Goal: Book appointment/travel/reservation

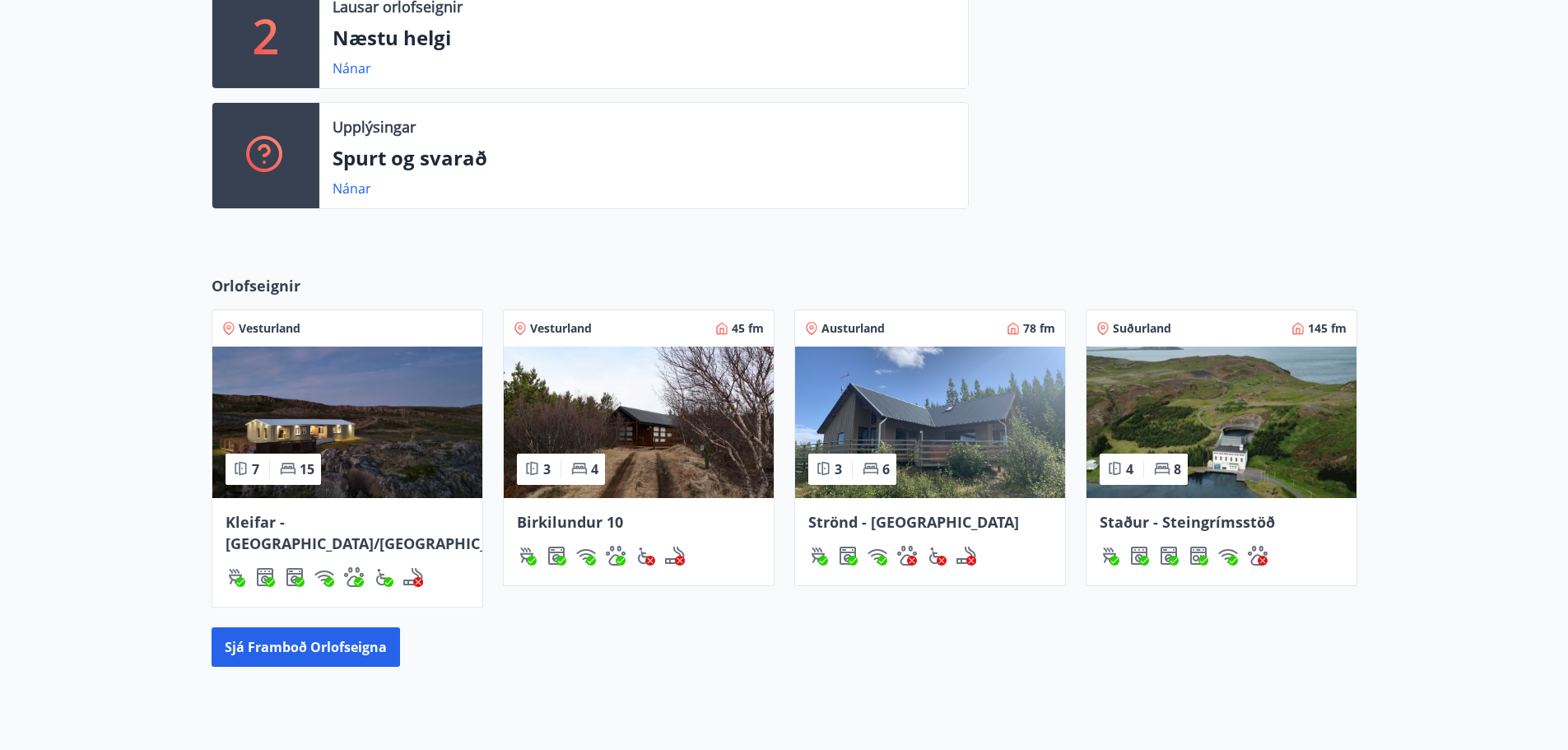
scroll to position [494, 0]
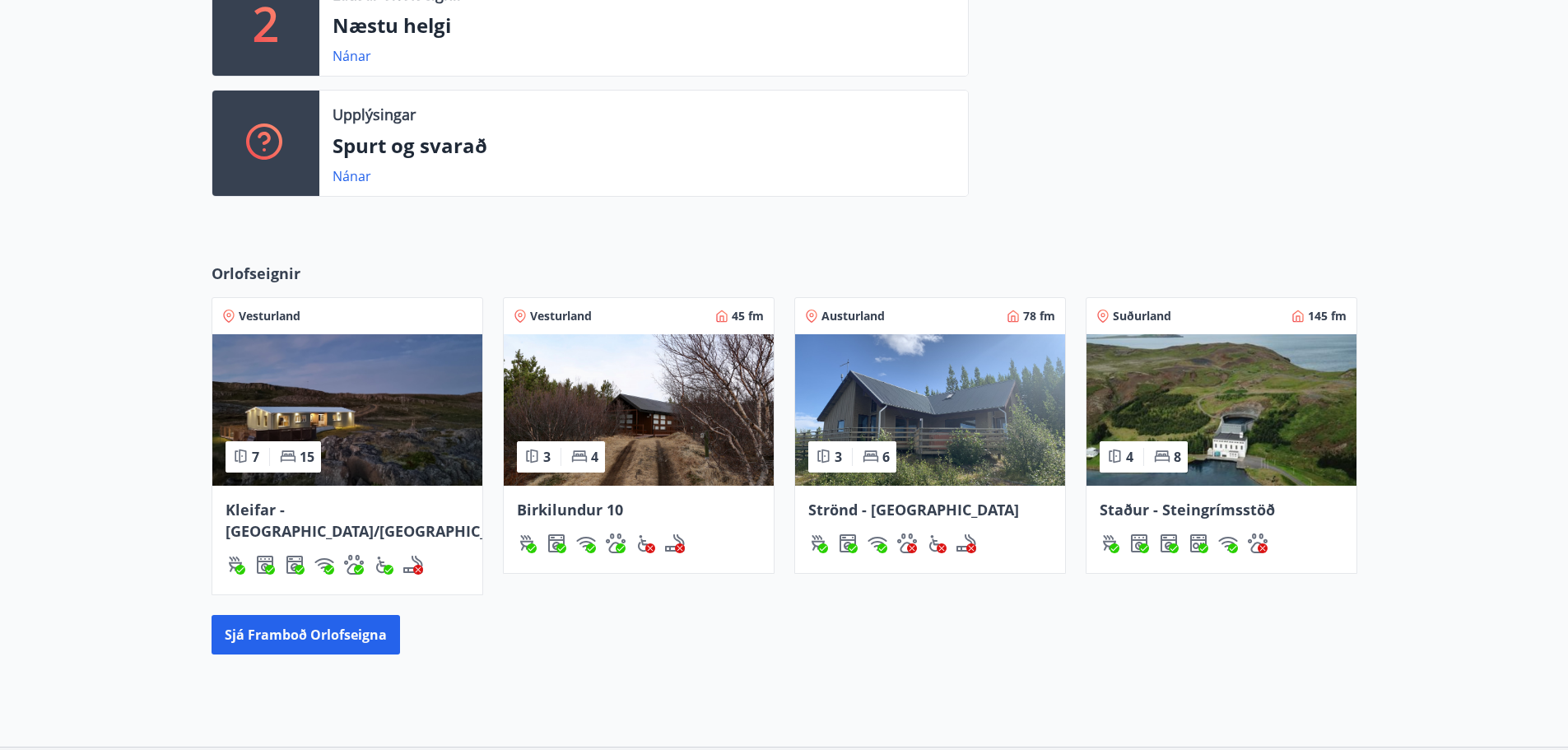
click at [381, 444] on img at bounding box center [347, 409] width 270 height 151
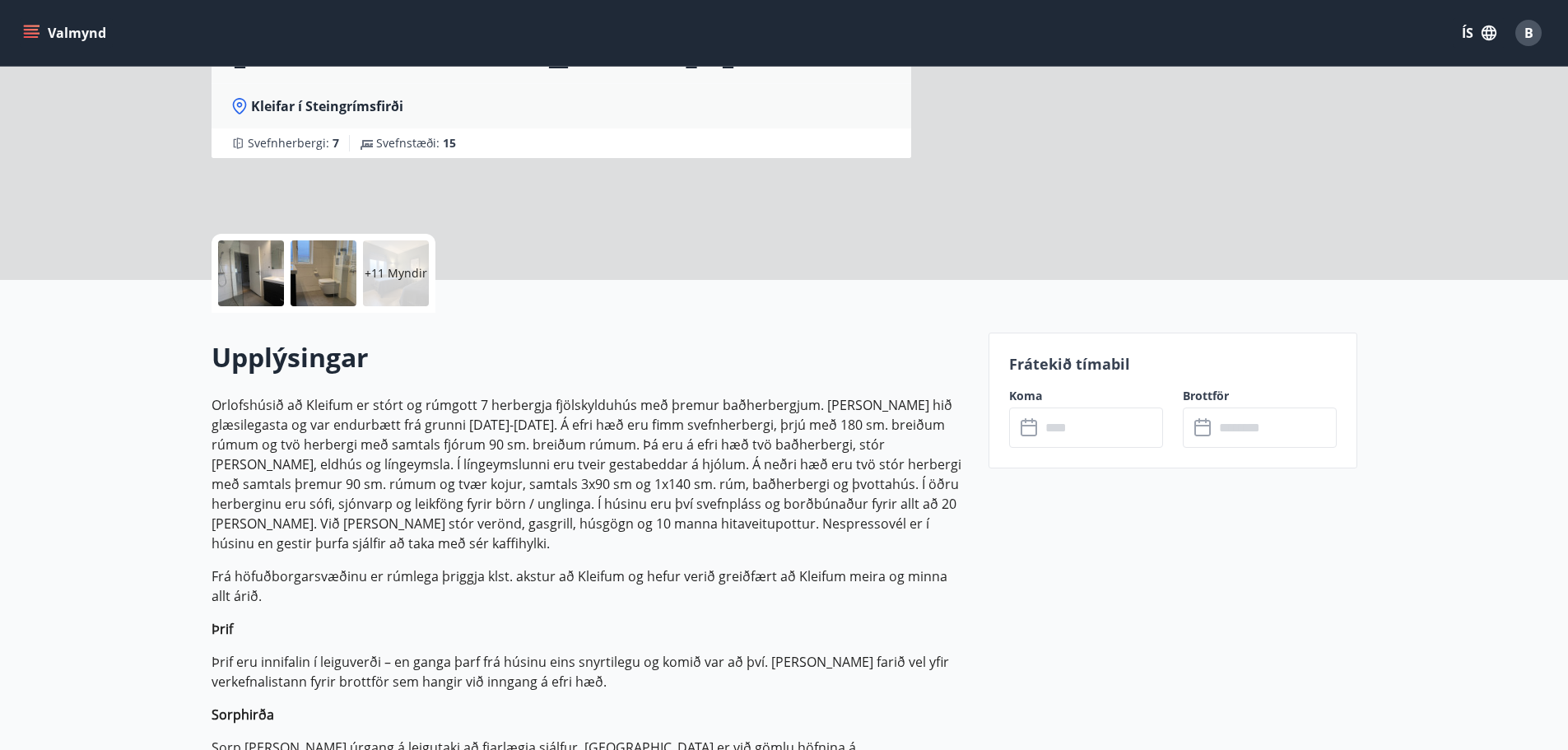
scroll to position [329, 0]
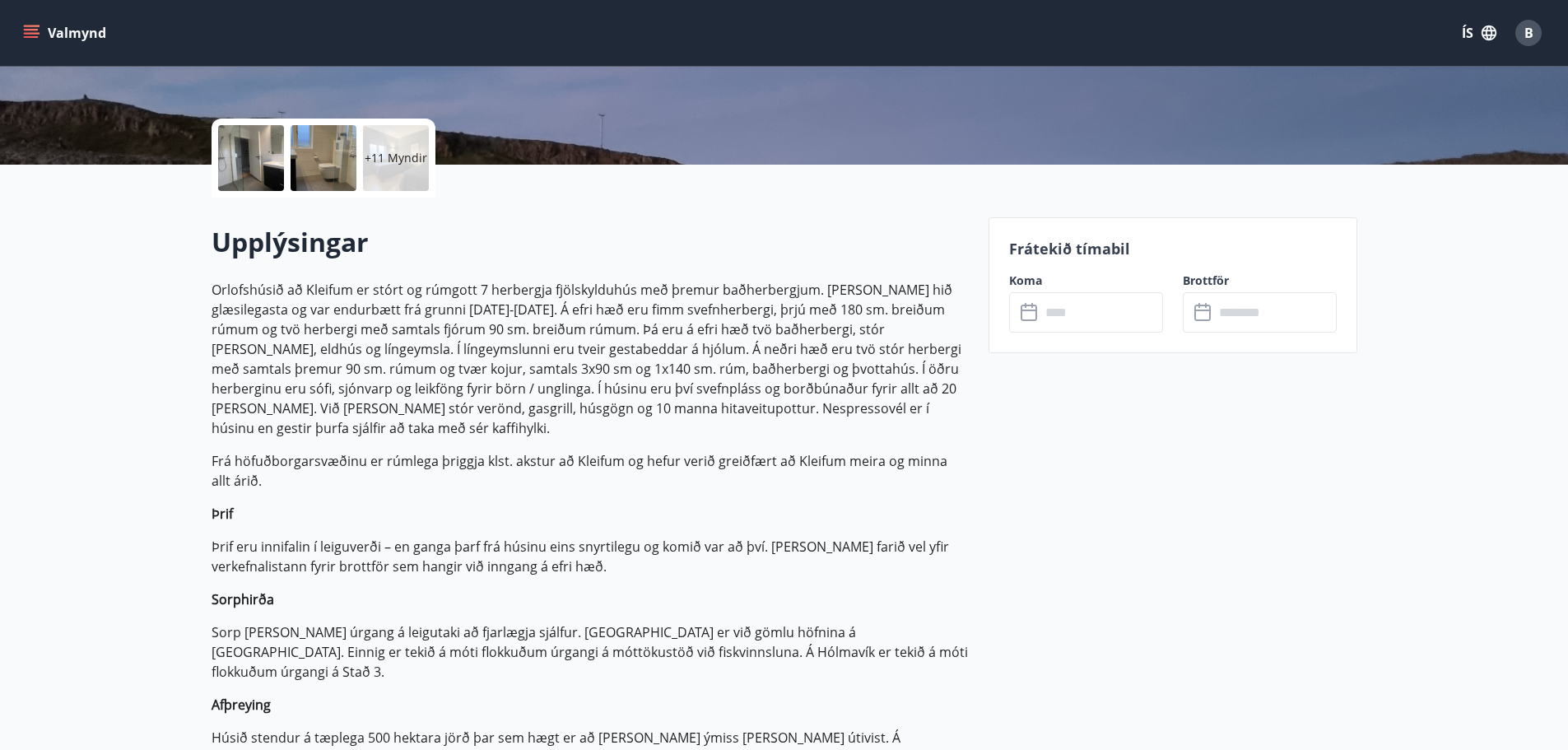
click at [1130, 314] on input "text" at bounding box center [1101, 312] width 123 height 40
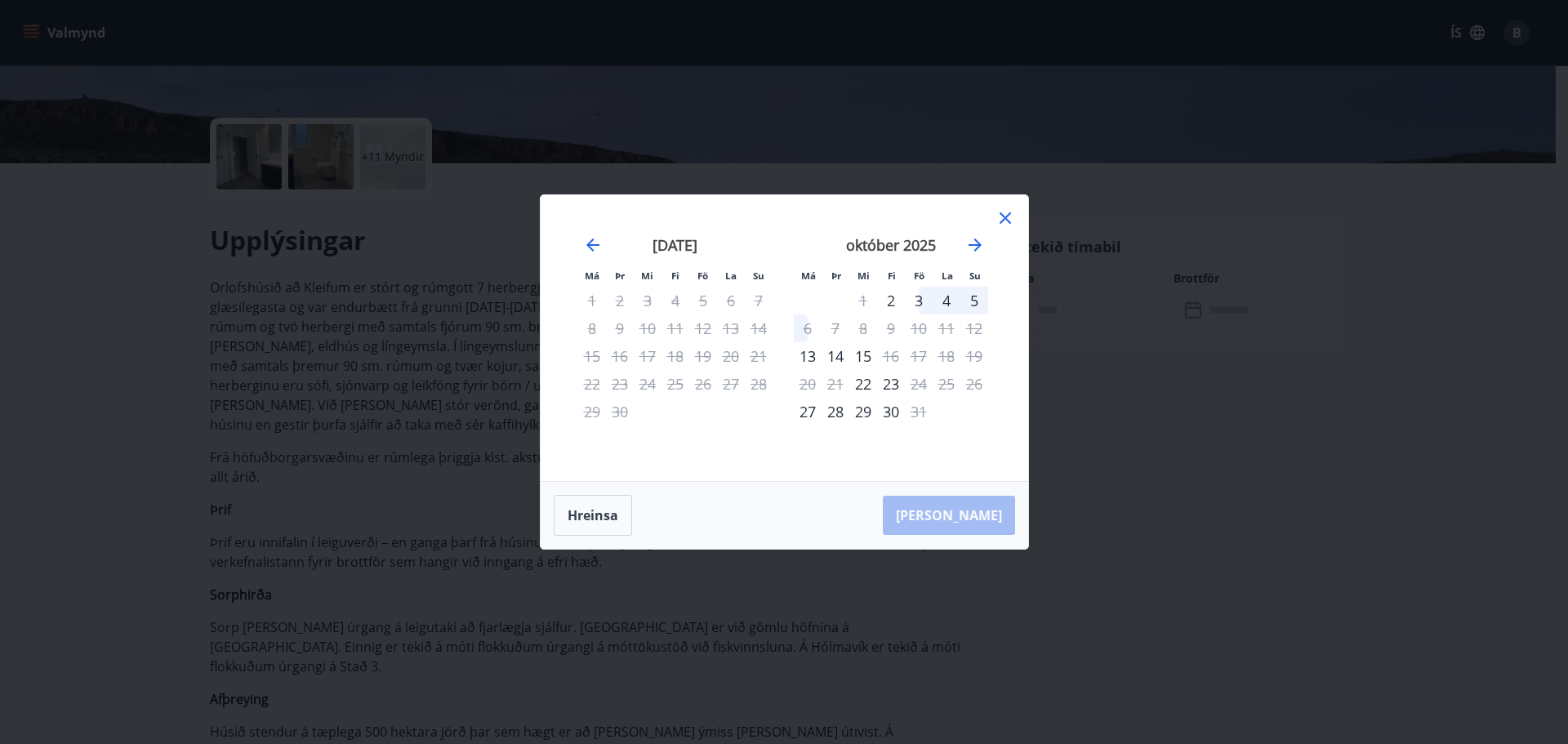
click at [917, 300] on div "3" at bounding box center [919, 301] width 28 height 28
click at [810, 322] on div "6" at bounding box center [808, 328] width 28 height 28
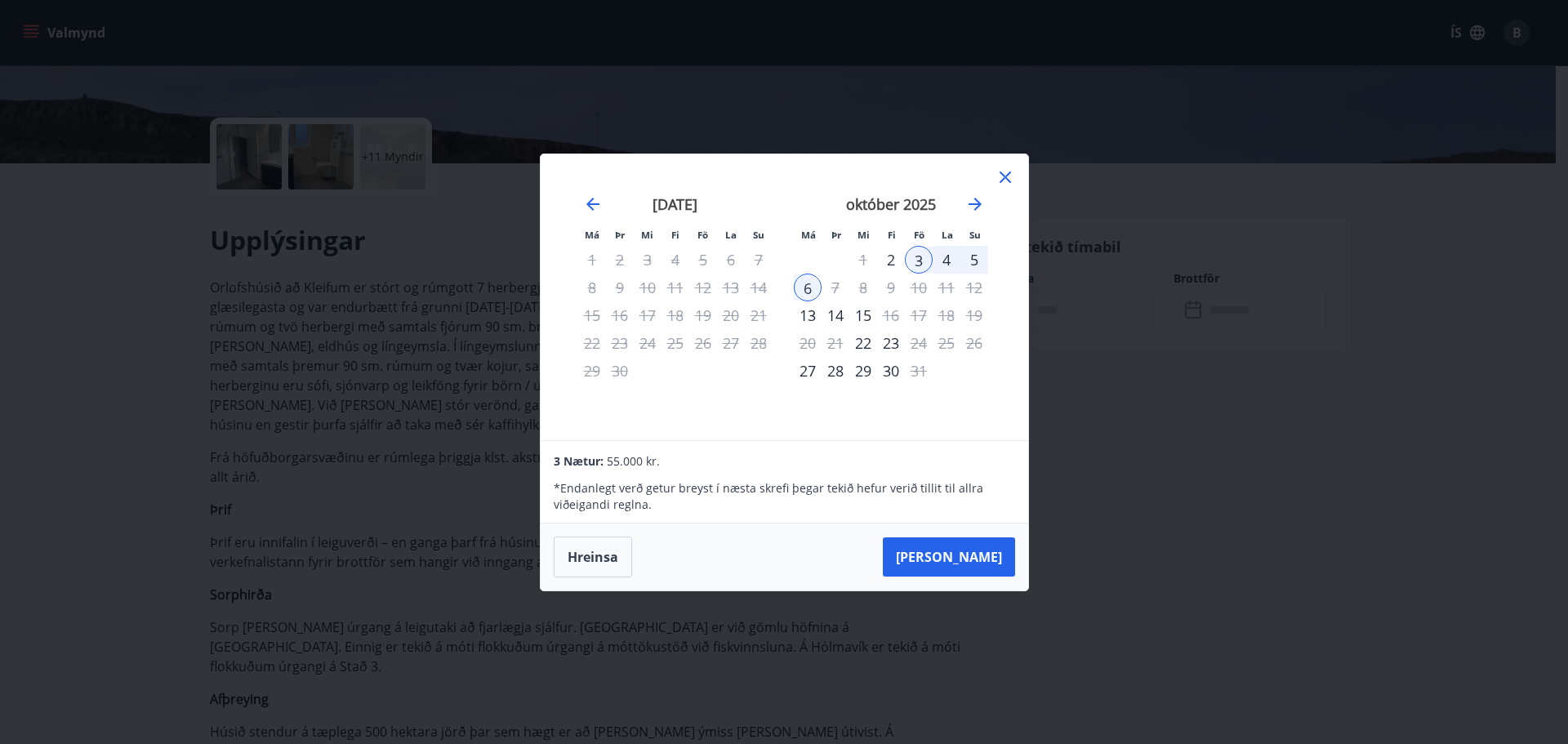
click at [968, 558] on button "[PERSON_NAME]" at bounding box center [949, 557] width 132 height 39
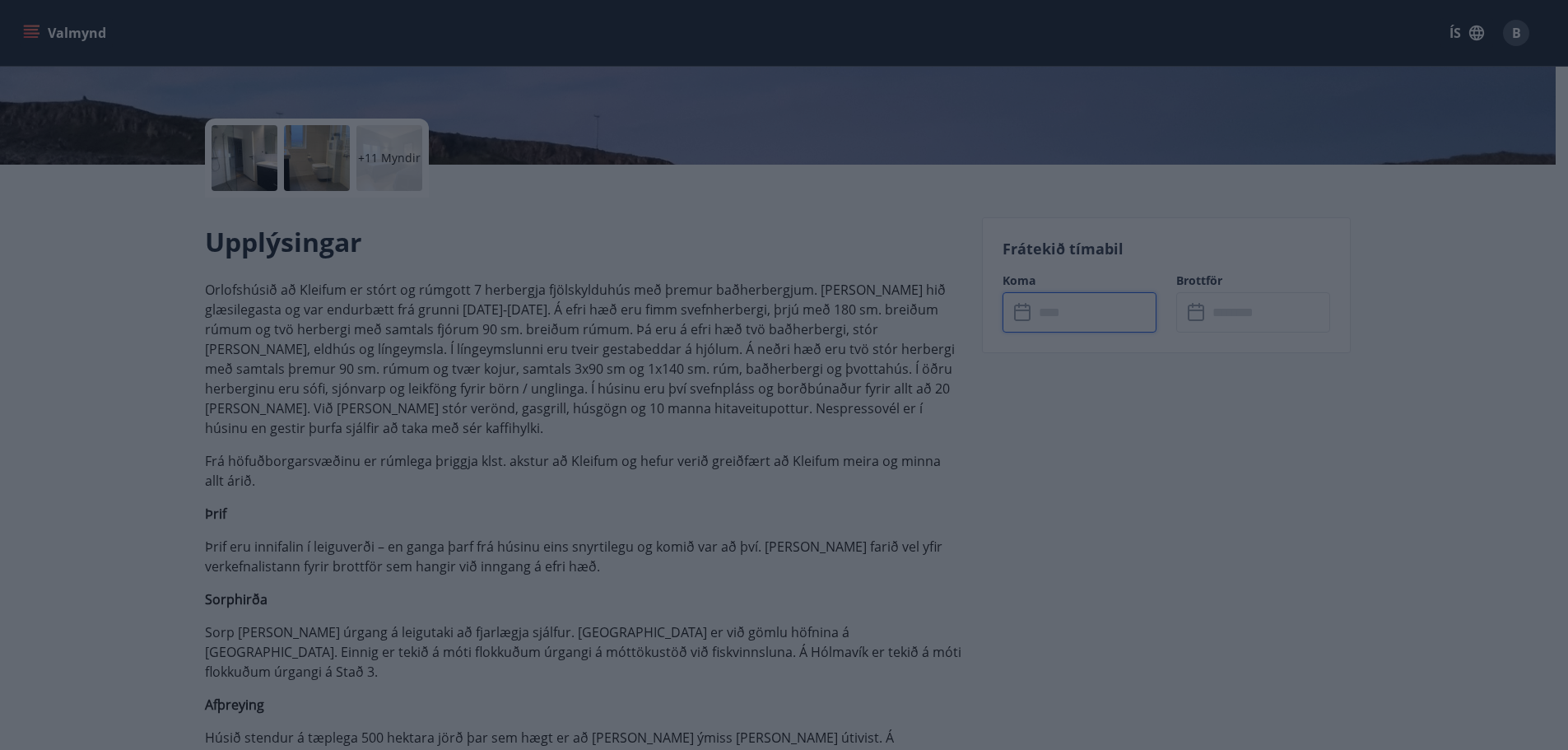
type input "******"
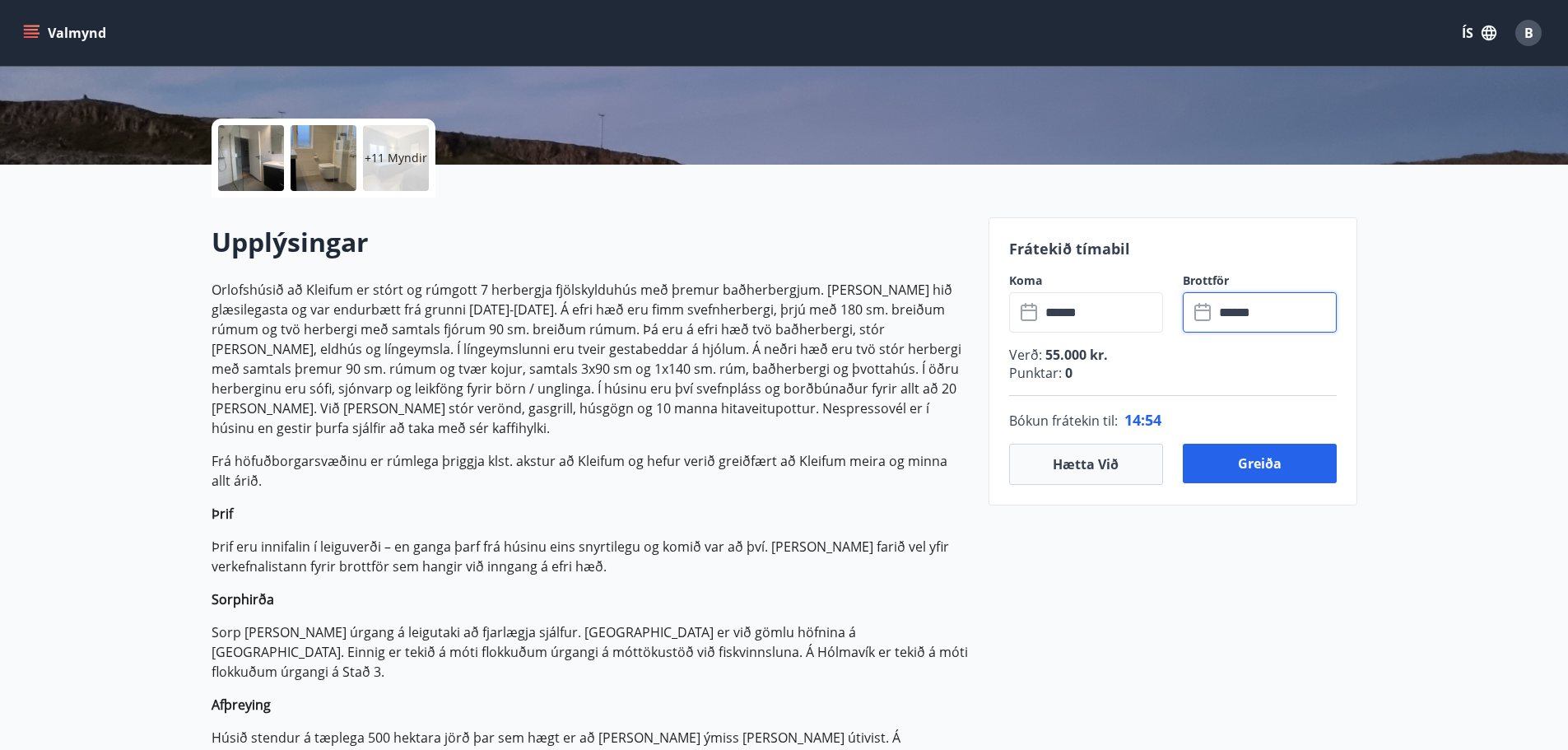
click at [1232, 303] on input "******" at bounding box center [1275, 312] width 123 height 40
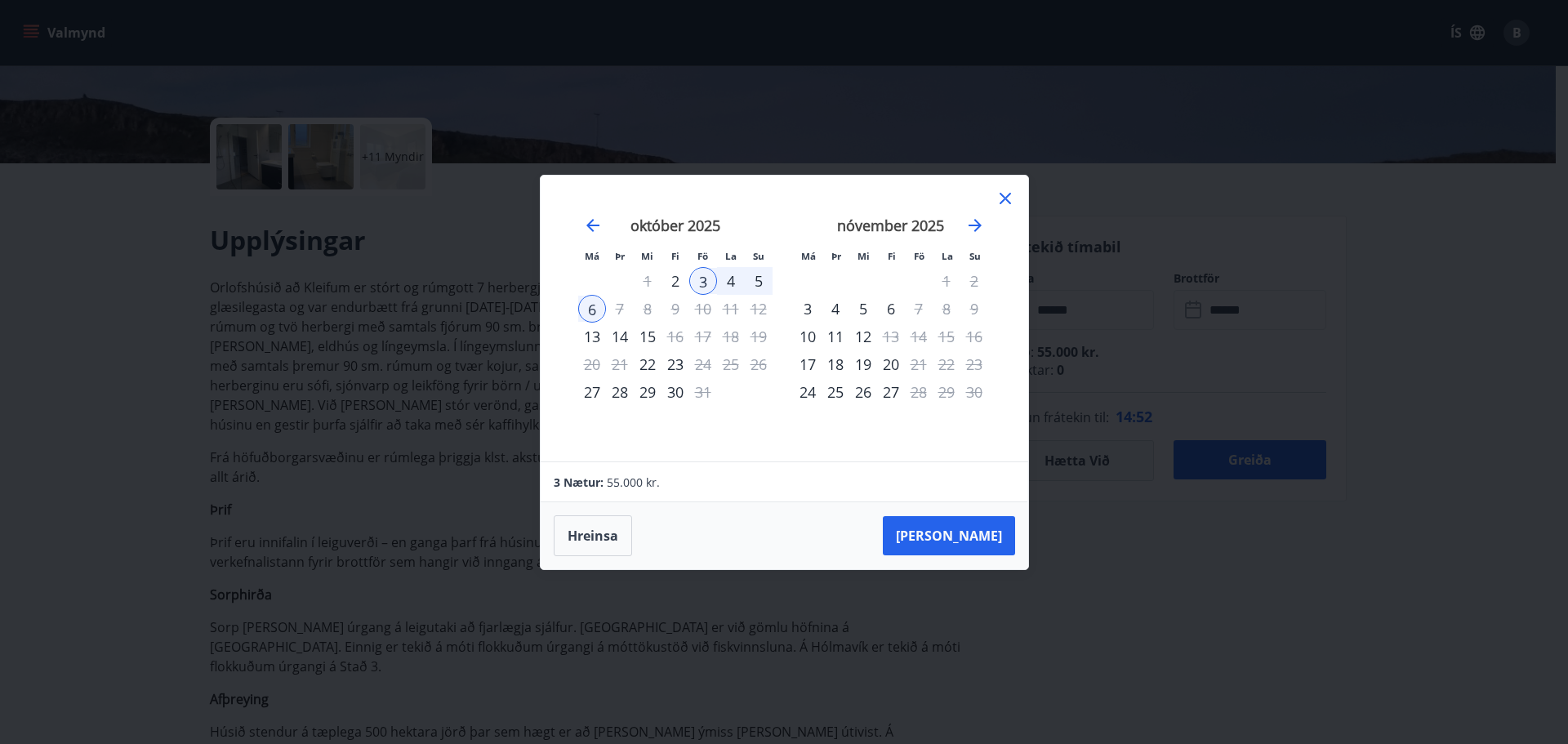
click at [760, 273] on div "5" at bounding box center [758, 281] width 28 height 28
click at [757, 287] on div "5" at bounding box center [758, 281] width 28 height 28
click at [611, 533] on button "Hreinsa" at bounding box center [593, 535] width 78 height 41
click at [1002, 192] on icon at bounding box center [1005, 197] width 20 height 20
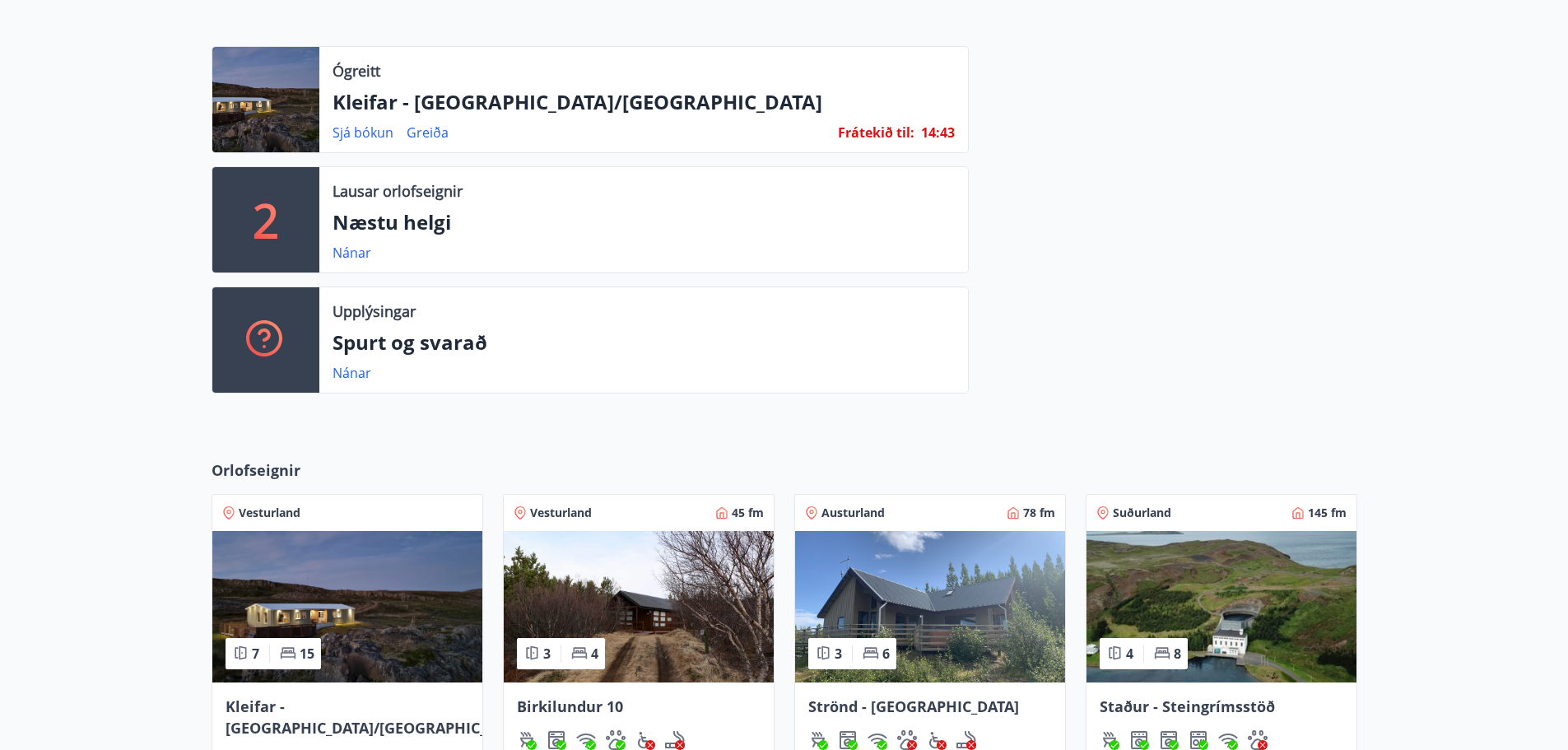
scroll to position [589, 0]
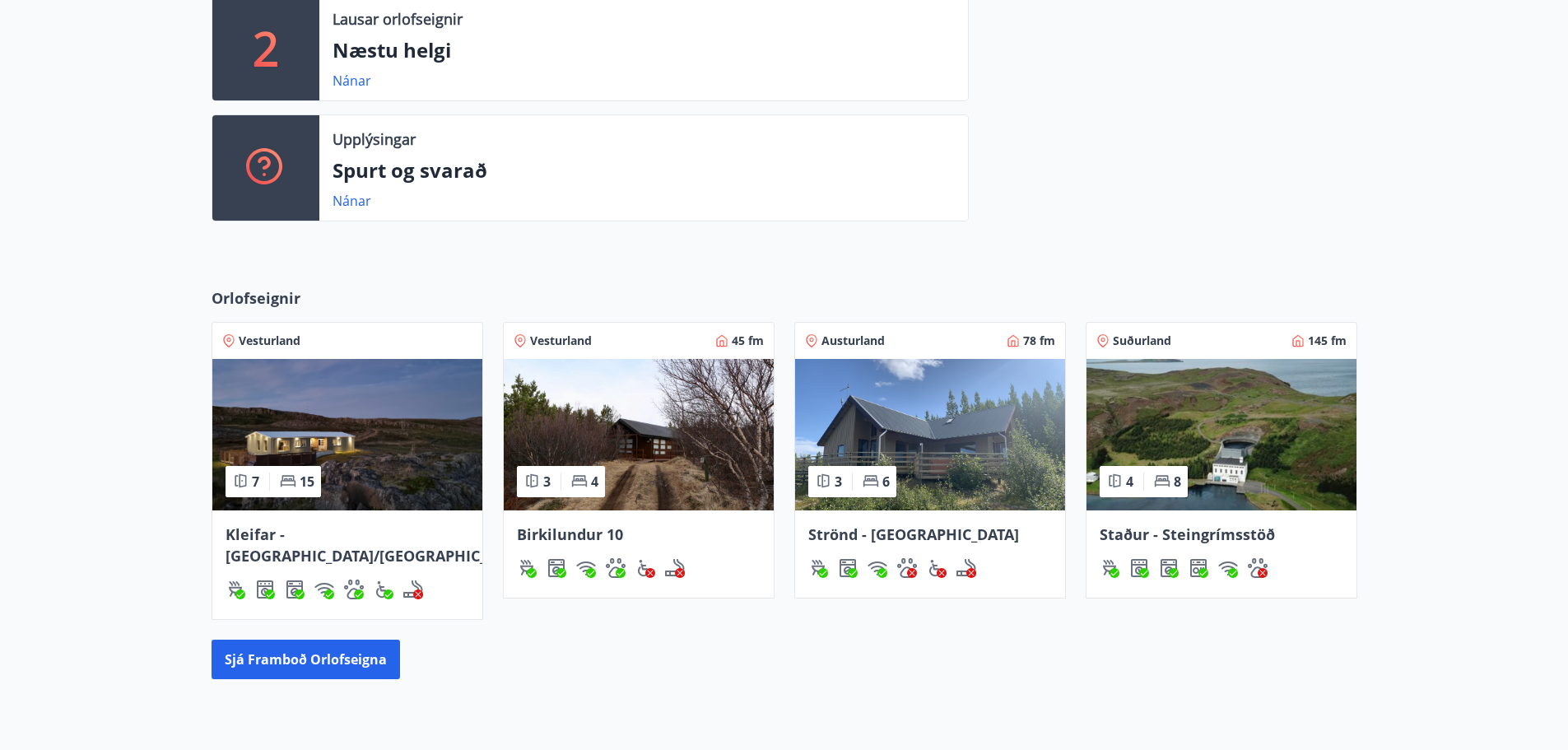
click at [376, 452] on img at bounding box center [347, 434] width 270 height 151
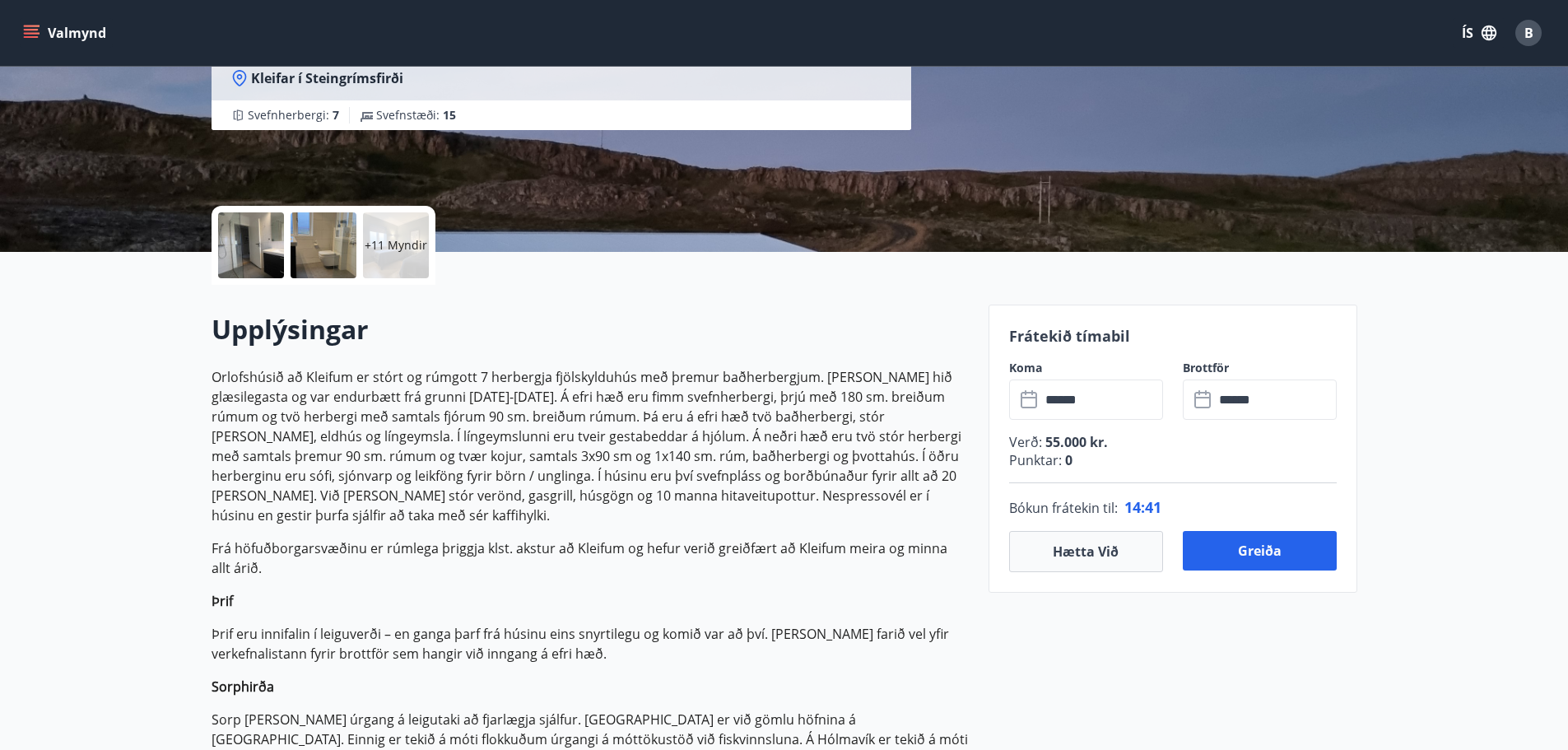
scroll to position [247, 0]
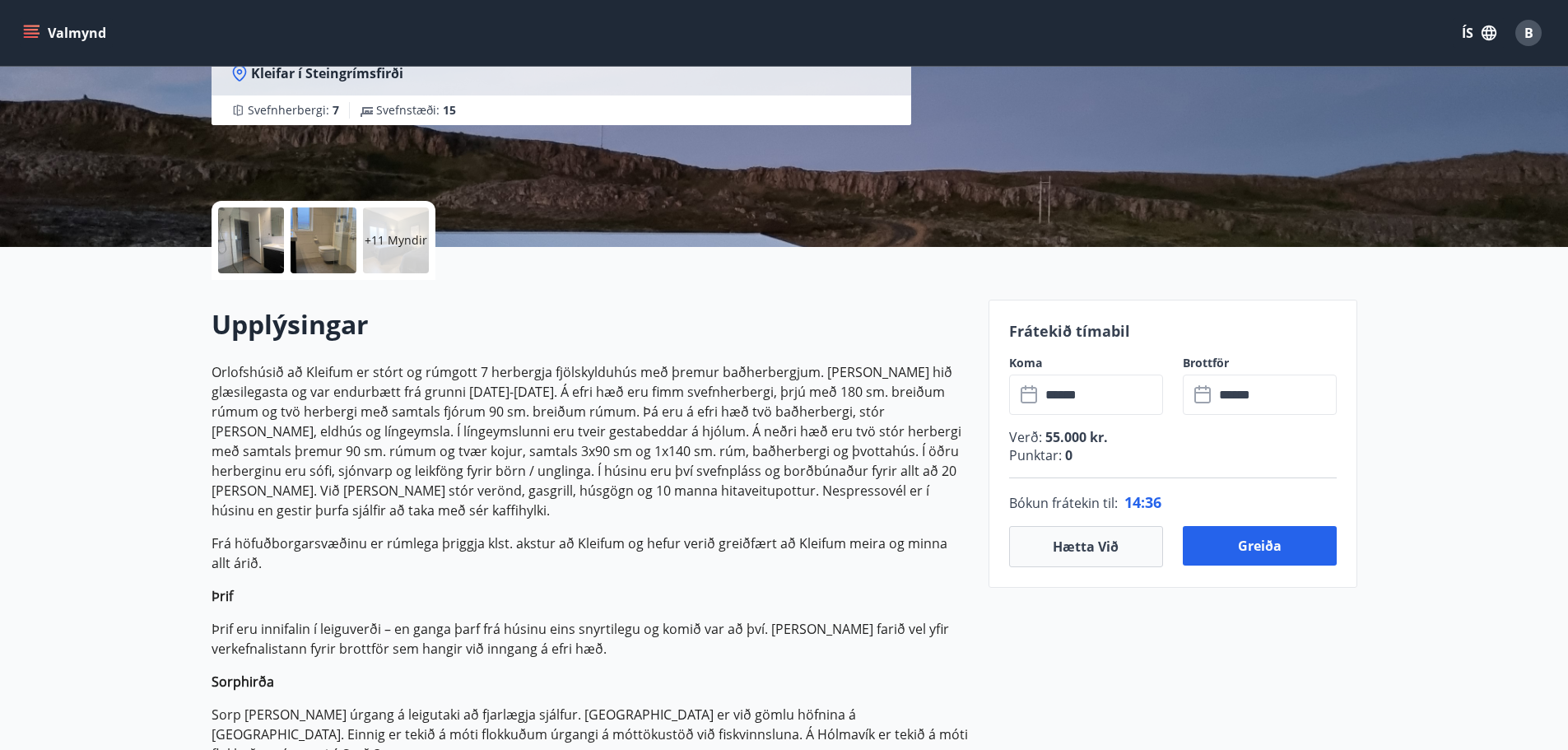
click at [1238, 390] on input "******" at bounding box center [1275, 394] width 123 height 40
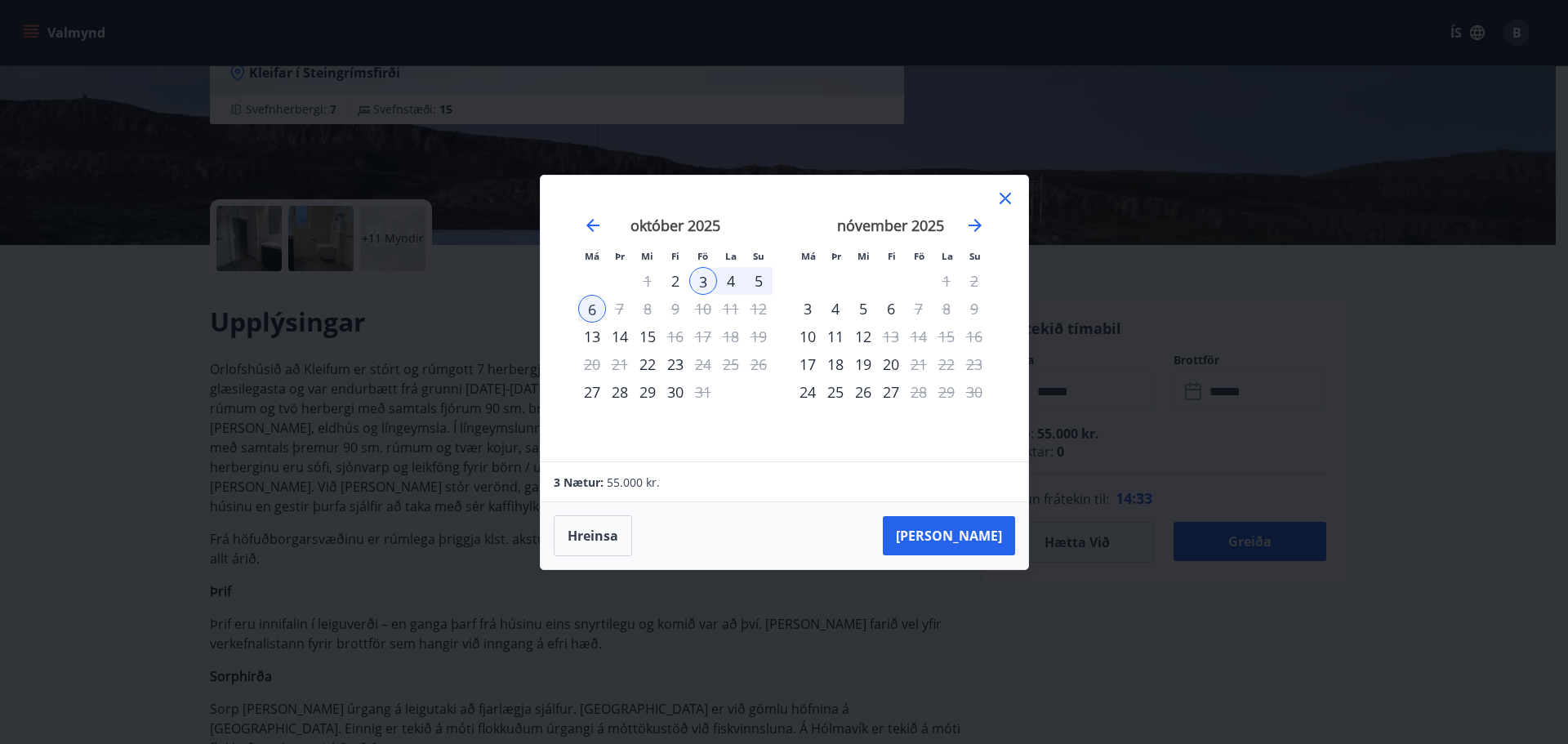
click at [1007, 204] on icon at bounding box center [1005, 197] width 20 height 20
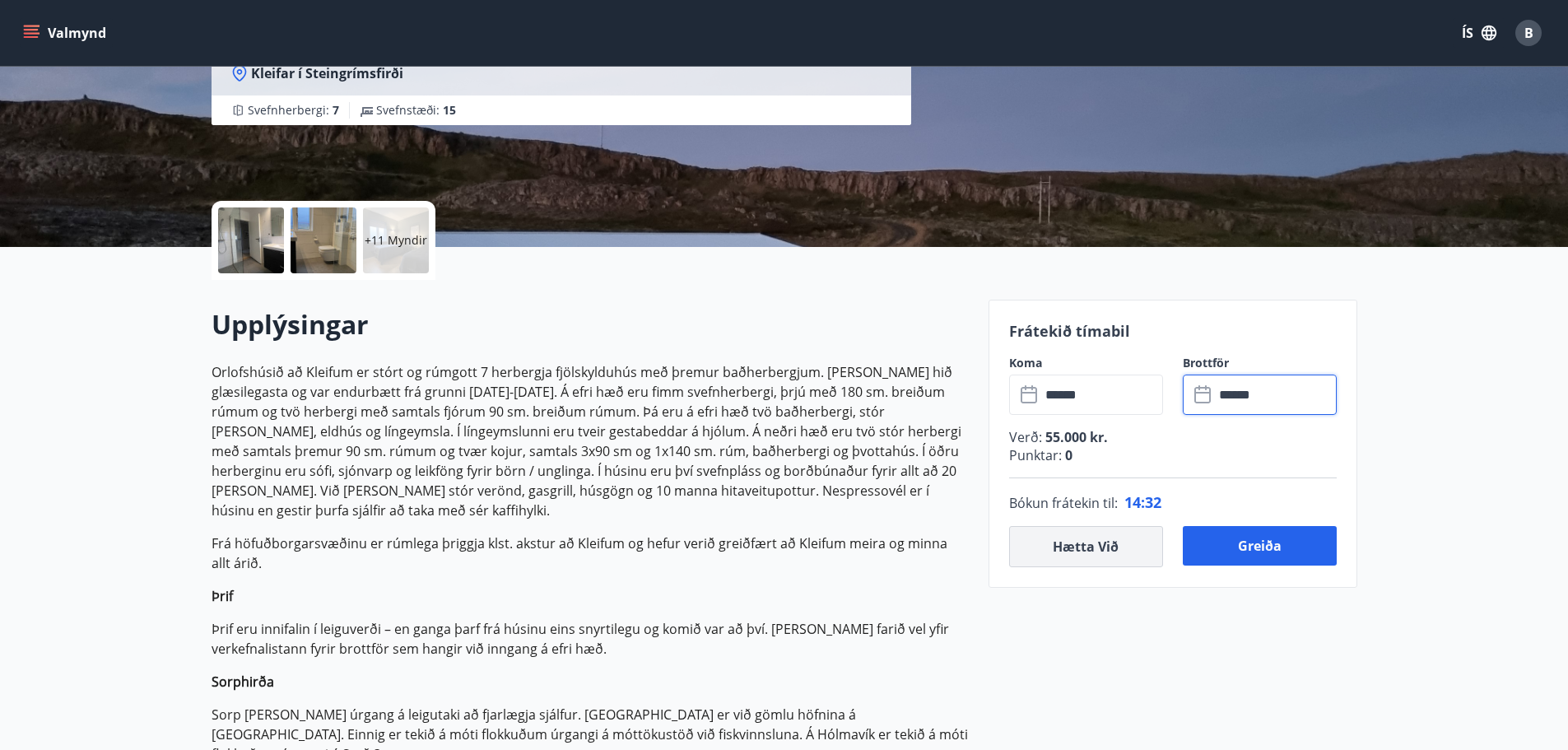
click at [1114, 545] on button "Hætta við" at bounding box center [1086, 546] width 154 height 41
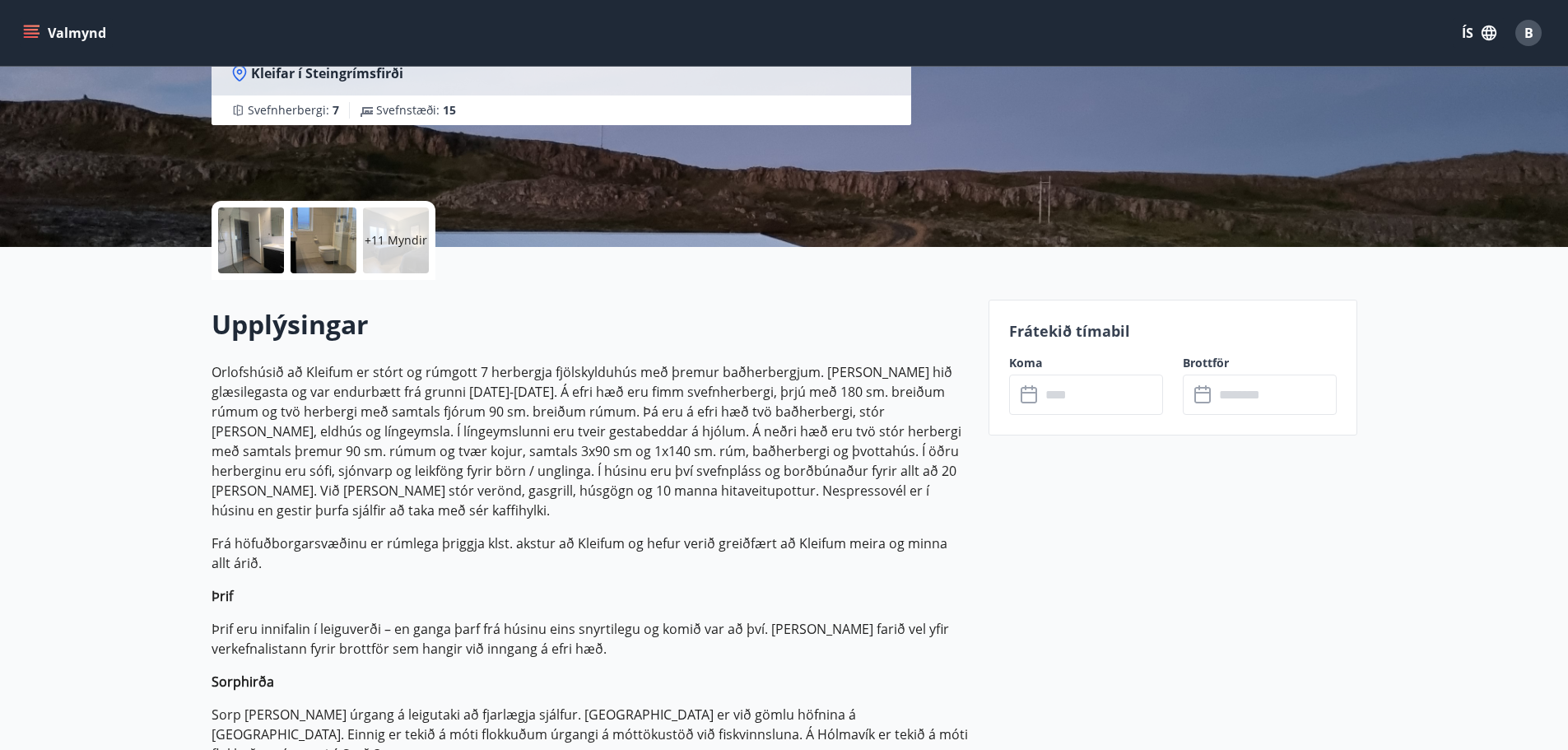
click at [1092, 395] on input "text" at bounding box center [1101, 394] width 123 height 40
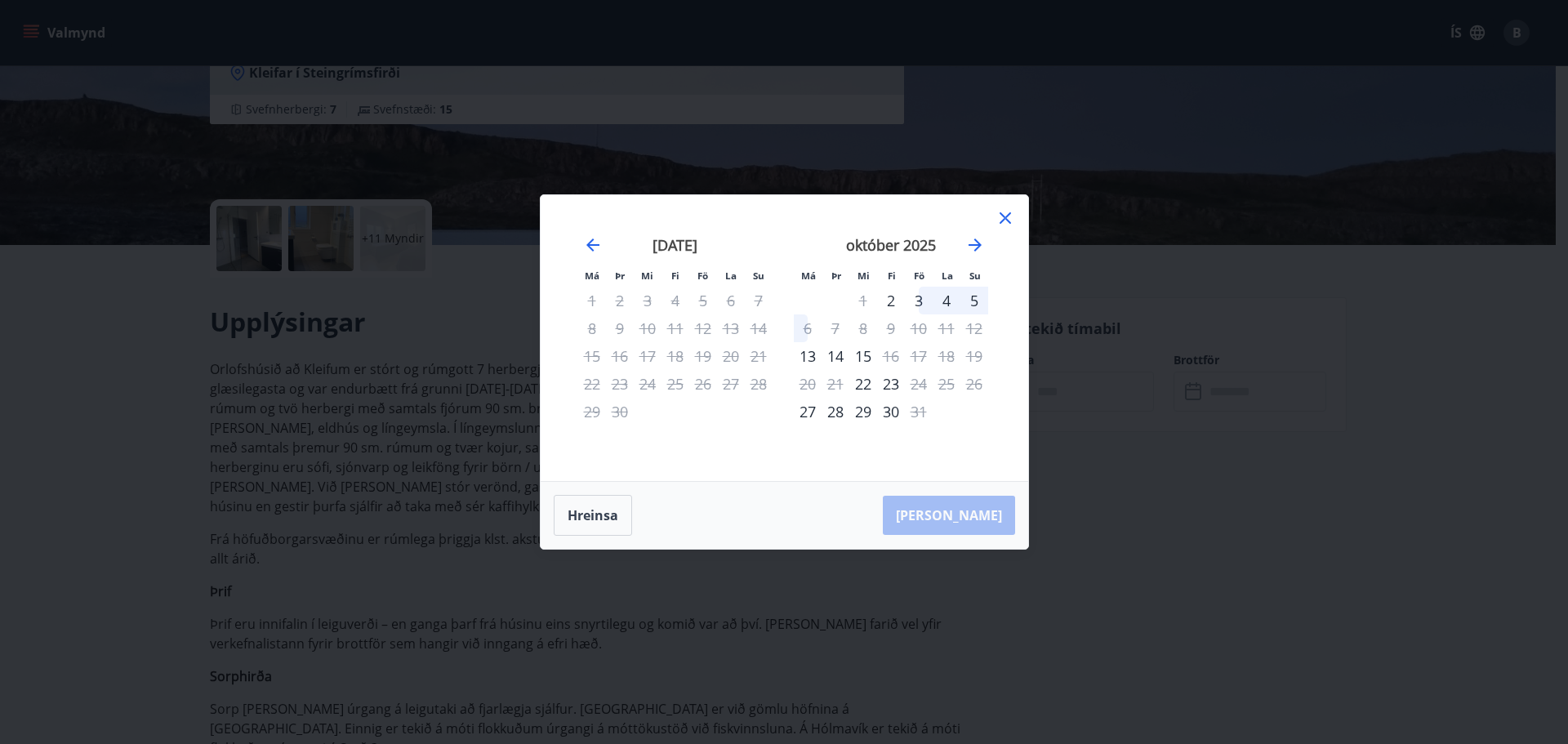
click at [920, 297] on div "3" at bounding box center [919, 301] width 28 height 28
click at [977, 301] on div "5" at bounding box center [975, 301] width 28 height 28
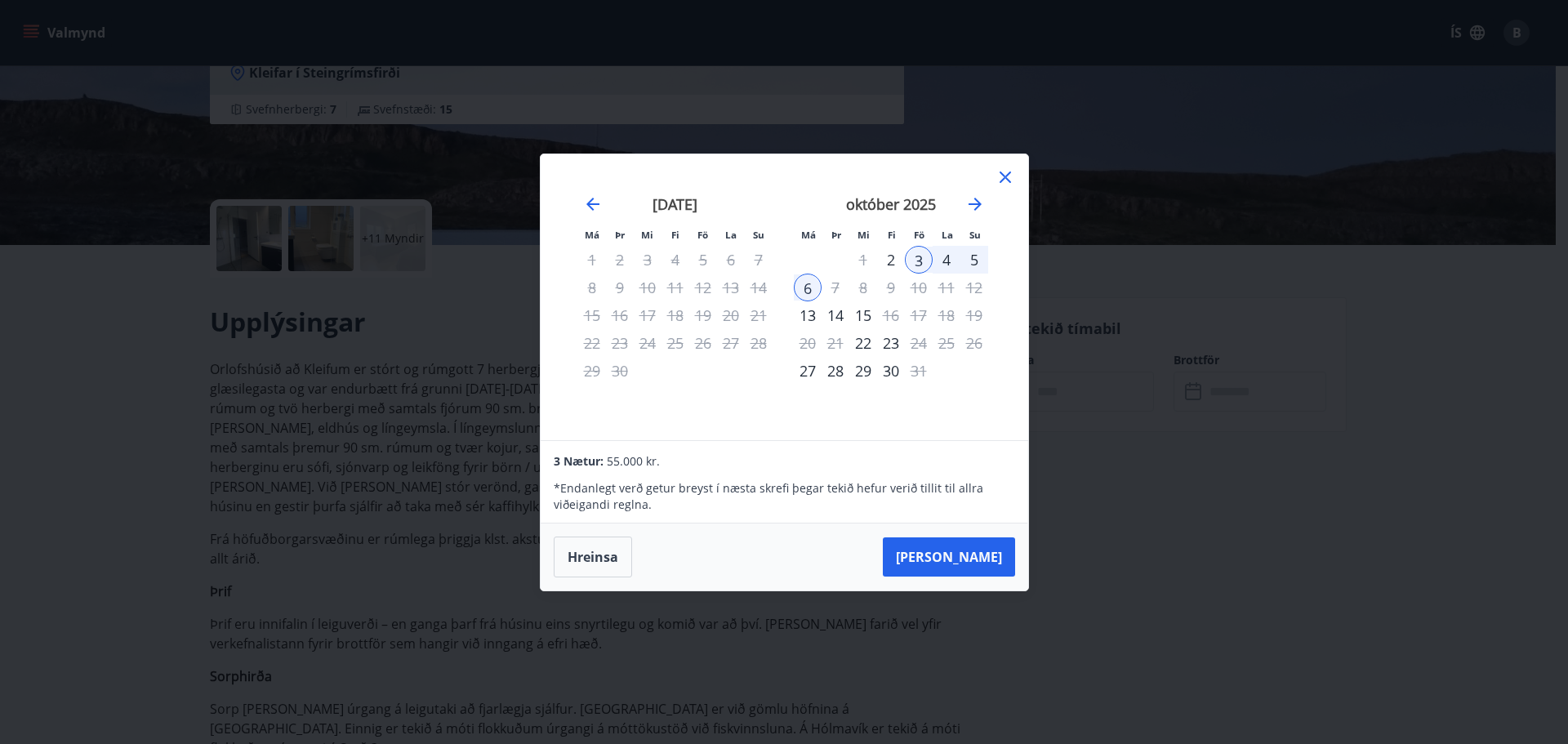
click at [973, 259] on div "5" at bounding box center [975, 260] width 28 height 28
click at [974, 259] on div "5" at bounding box center [975, 260] width 28 height 28
click at [887, 266] on div "2" at bounding box center [891, 260] width 28 height 28
click at [920, 260] on div "3" at bounding box center [919, 260] width 28 height 28
click at [948, 260] on div "4" at bounding box center [947, 260] width 28 height 28
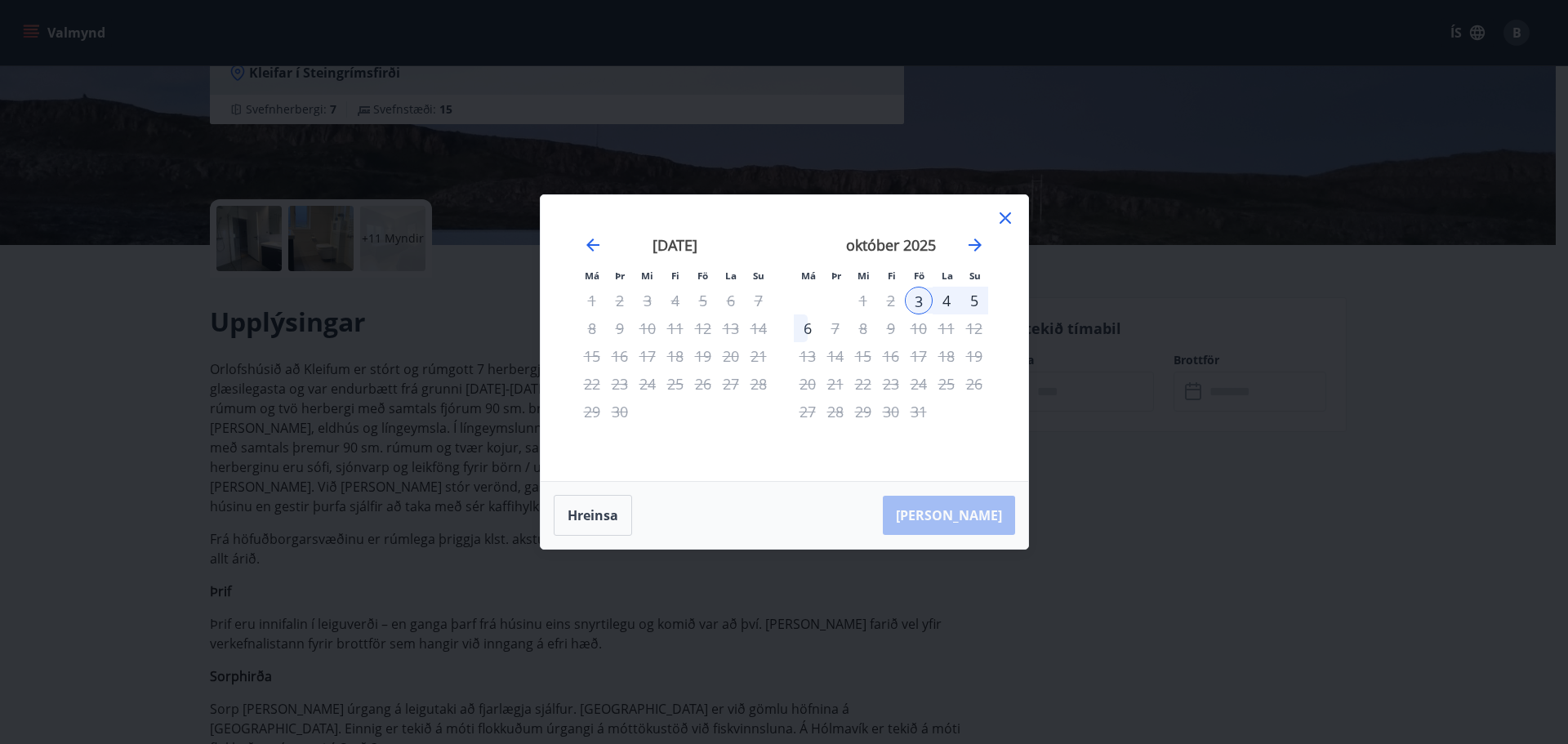
click at [950, 306] on div "4" at bounding box center [947, 301] width 28 height 28
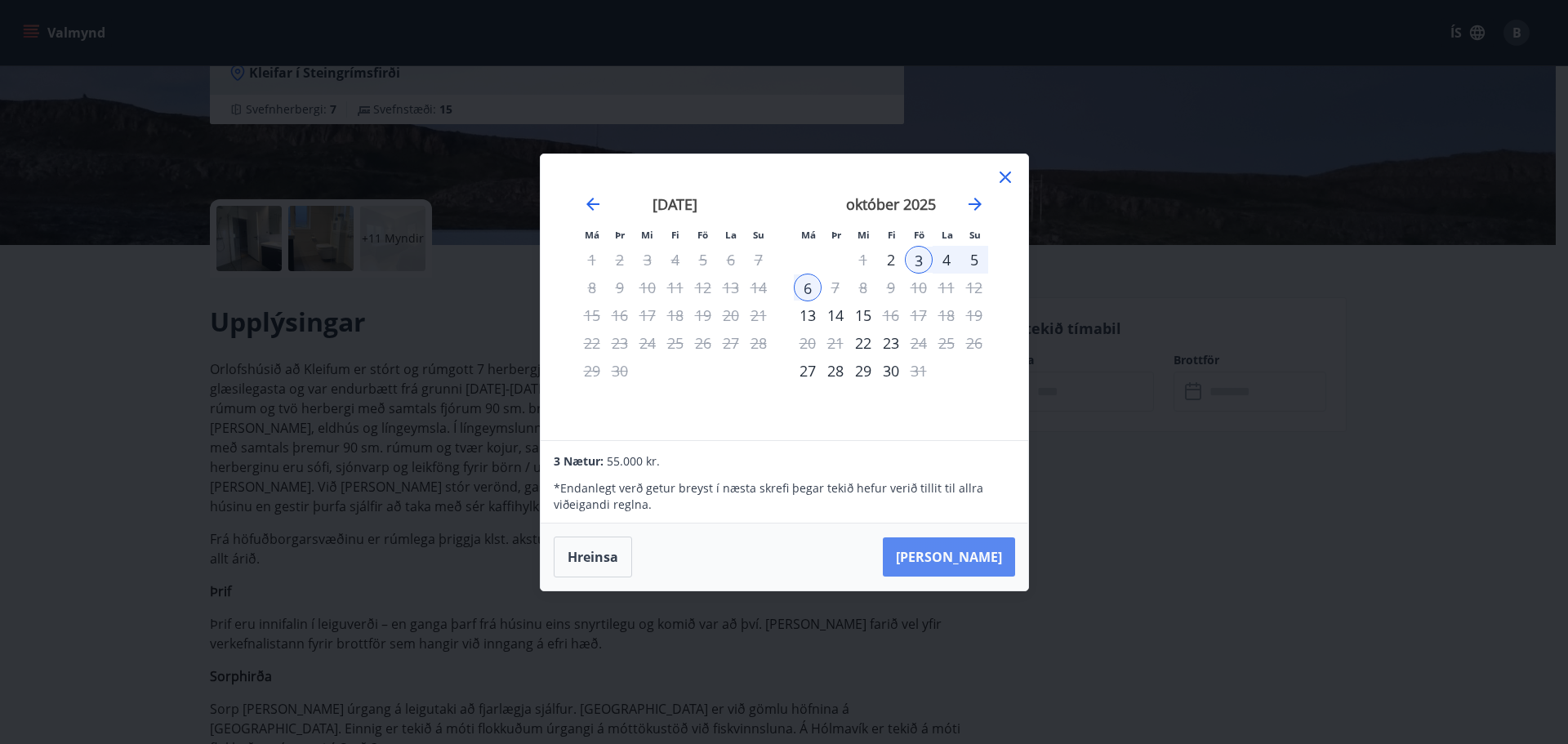
click at [959, 559] on button "[PERSON_NAME]" at bounding box center [949, 557] width 132 height 39
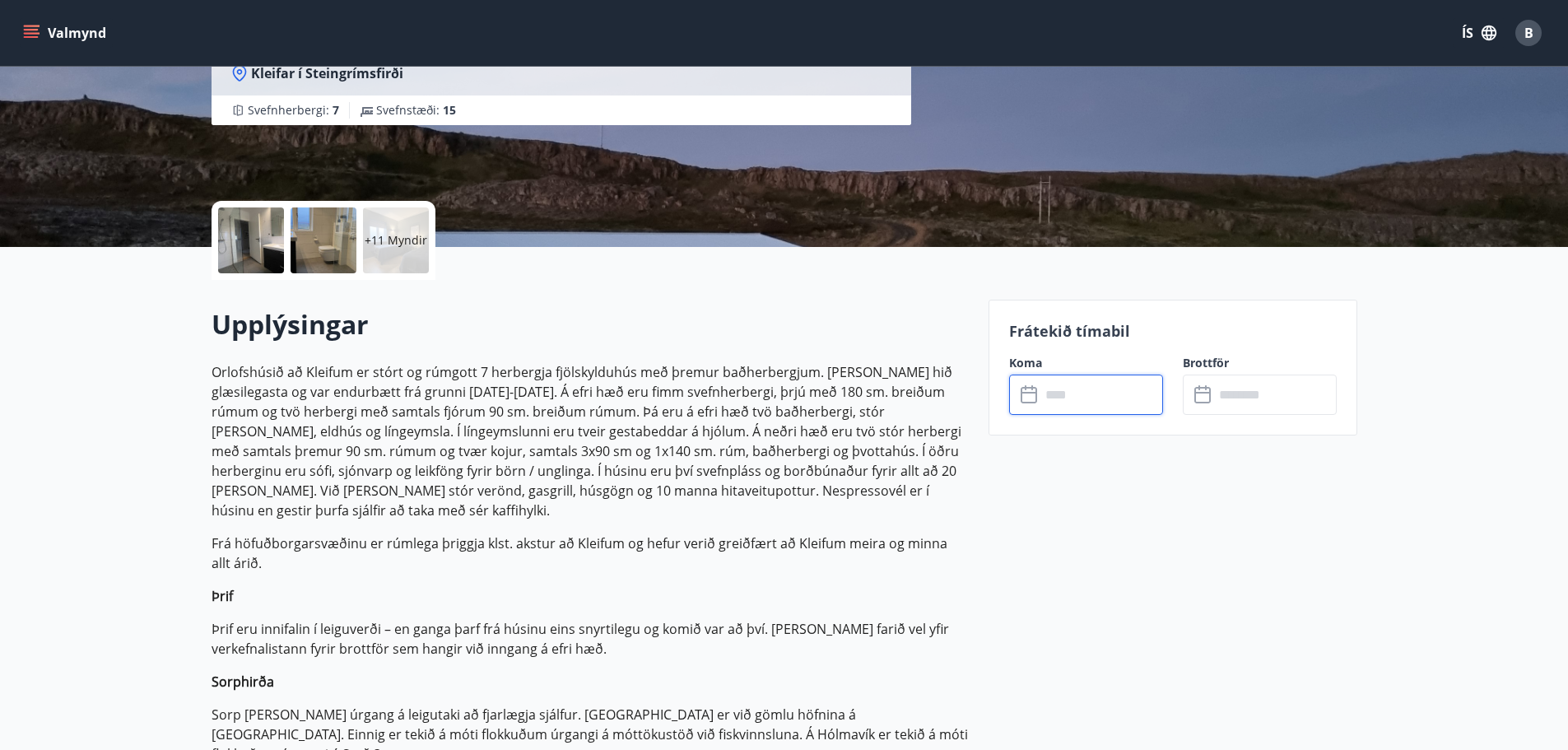
type input "******"
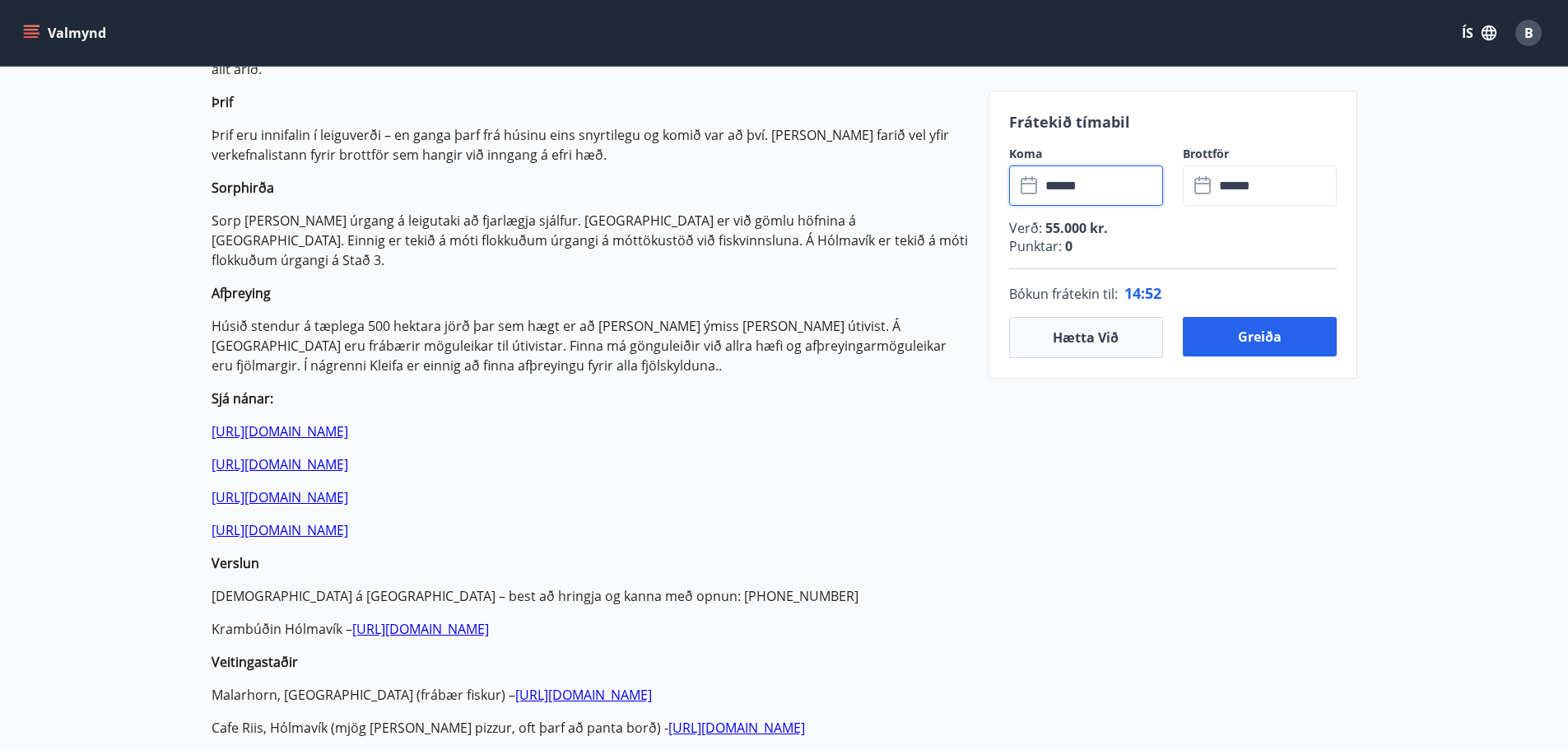
scroll to position [411, 0]
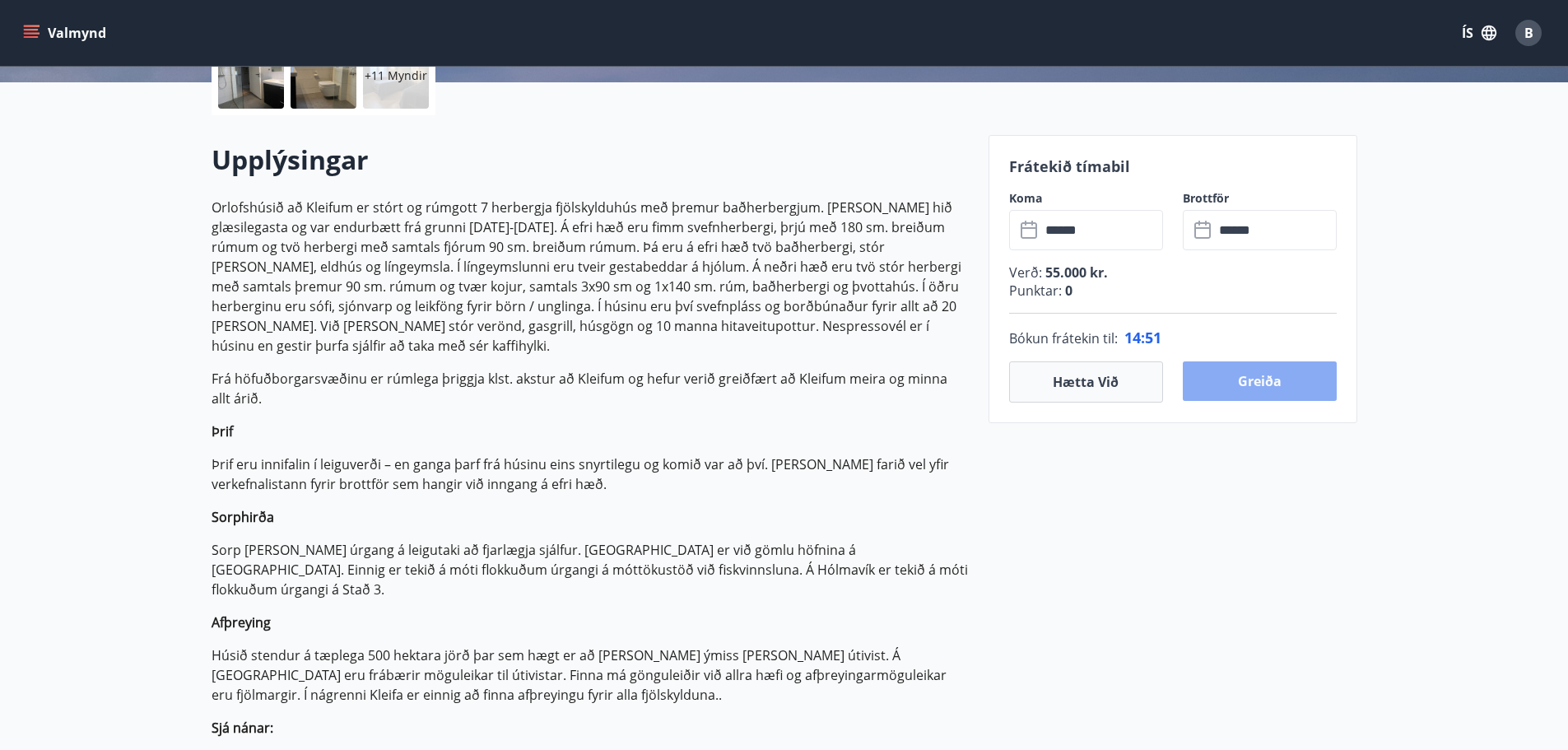
click at [1253, 388] on button "Greiða" at bounding box center [1260, 381] width 154 height 39
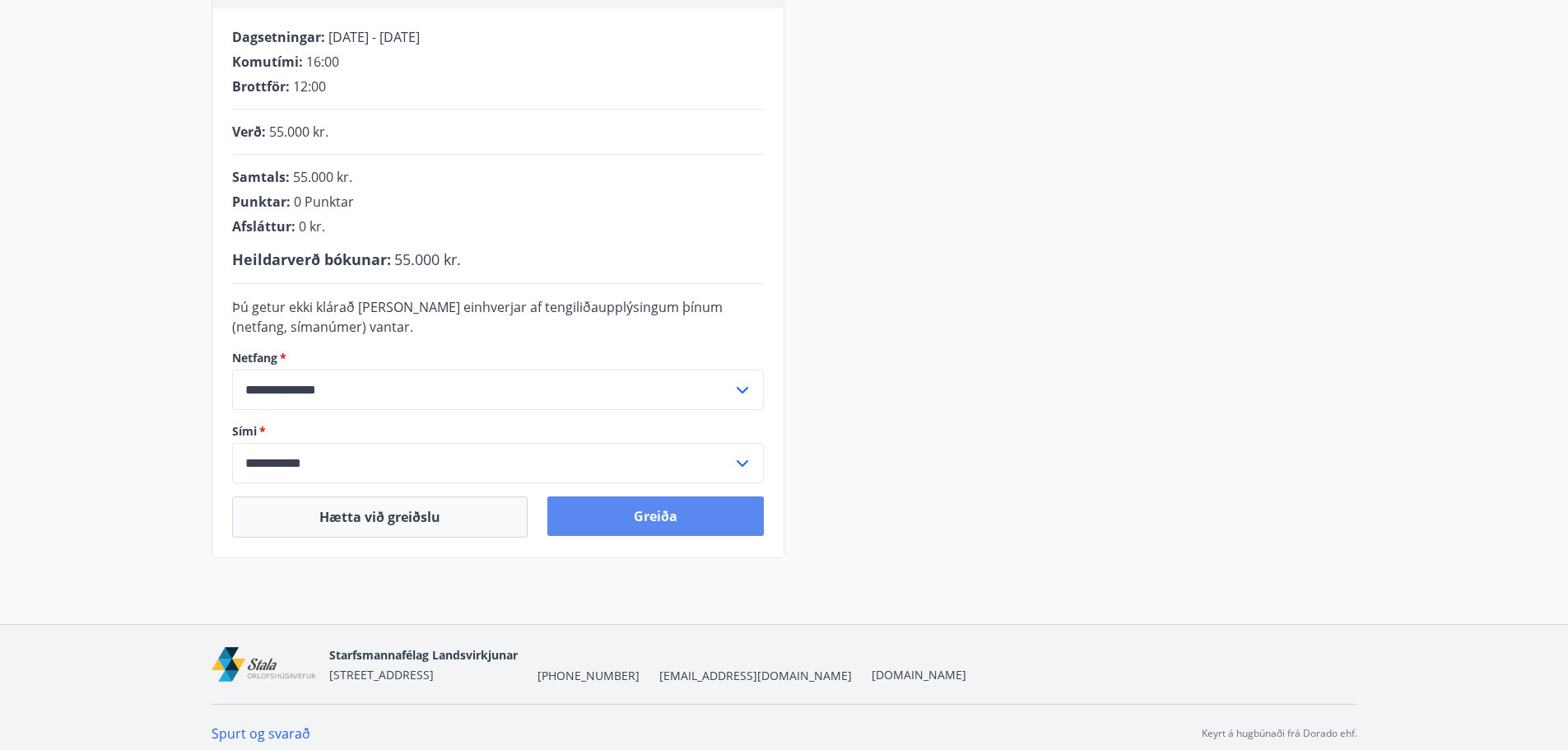
scroll to position [329, 0]
click at [661, 510] on button "Greiða" at bounding box center [655, 513] width 217 height 39
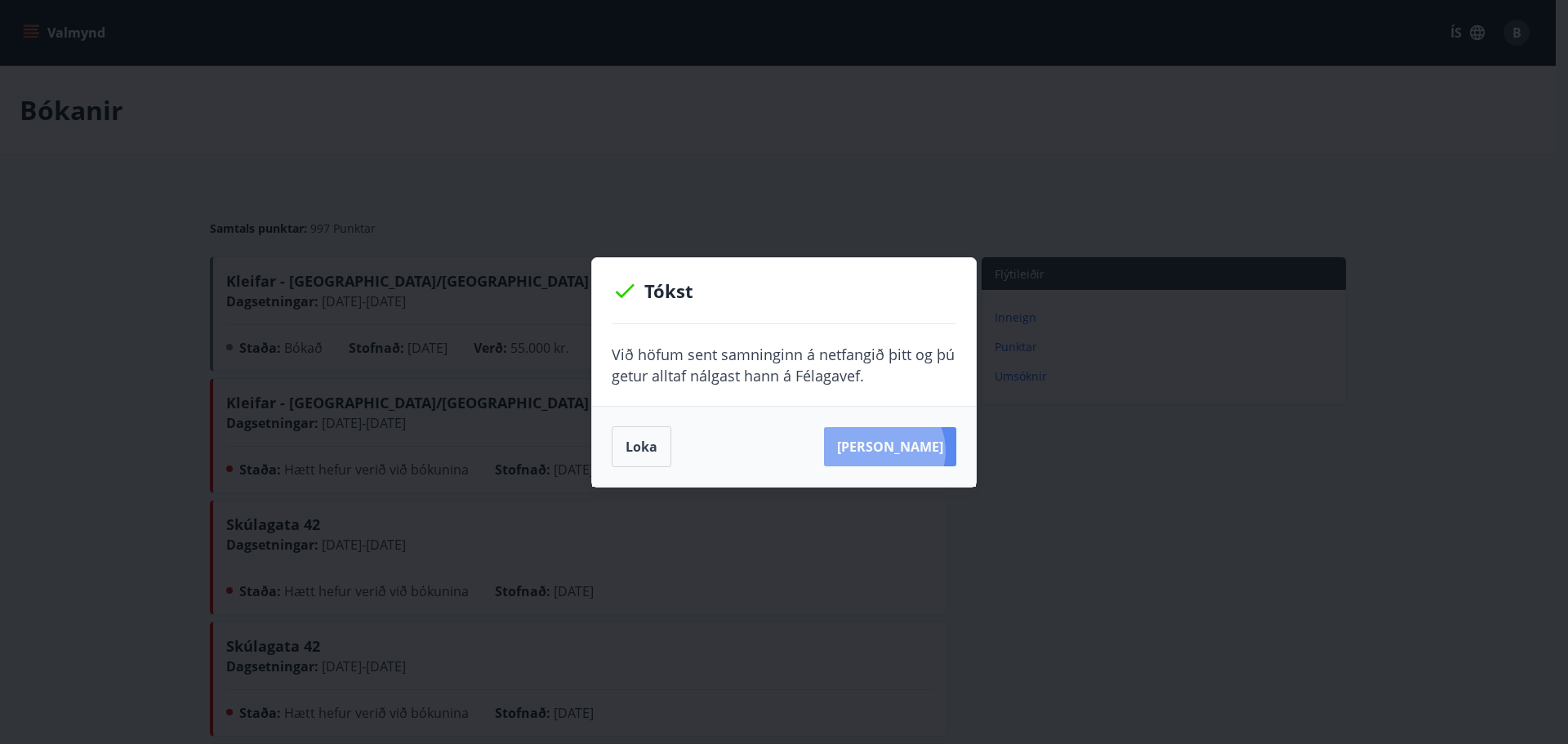
click at [909, 450] on button "[PERSON_NAME]" at bounding box center [890, 446] width 132 height 39
click at [904, 441] on button "[PERSON_NAME]" at bounding box center [890, 446] width 132 height 39
click at [949, 142] on div "Tókst Við höfum sent samninginn á netfangið þitt og þú getur alltaf nálgast [PE…" at bounding box center [784, 372] width 1568 height 744
